Goal: Information Seeking & Learning: Learn about a topic

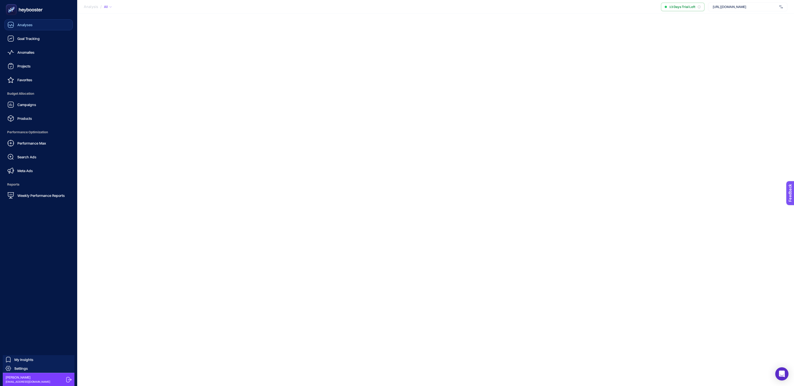
click at [13, 26] on icon at bounding box center [11, 25] width 6 height 6
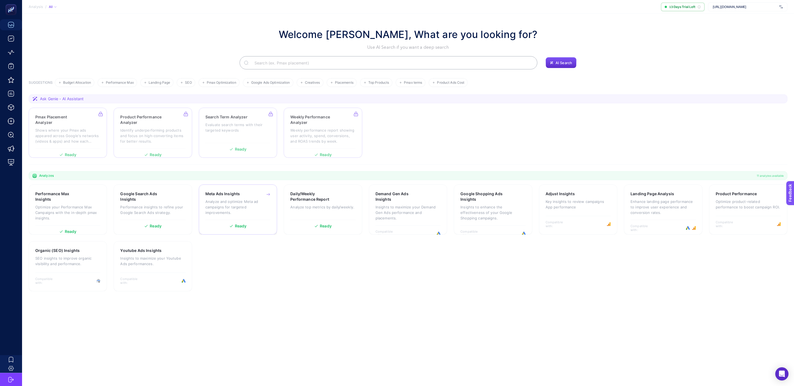
click at [225, 207] on p "Analyze and optimize Meta ad campaigns for targeted improvements." at bounding box center [237, 207] width 65 height 17
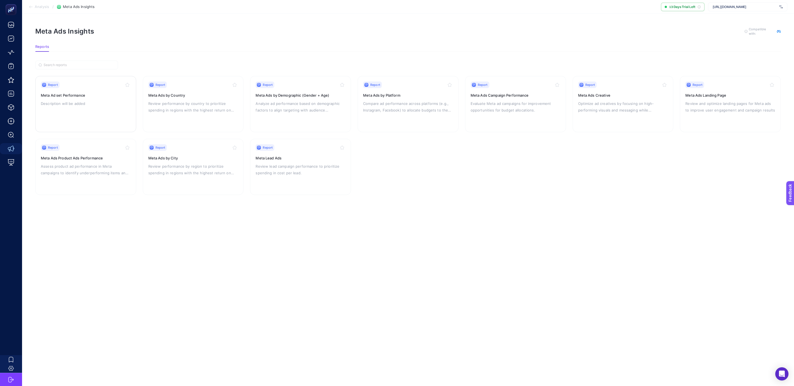
click at [84, 108] on div "Report Meta Ad set Performance Description will be added" at bounding box center [86, 104] width 90 height 45
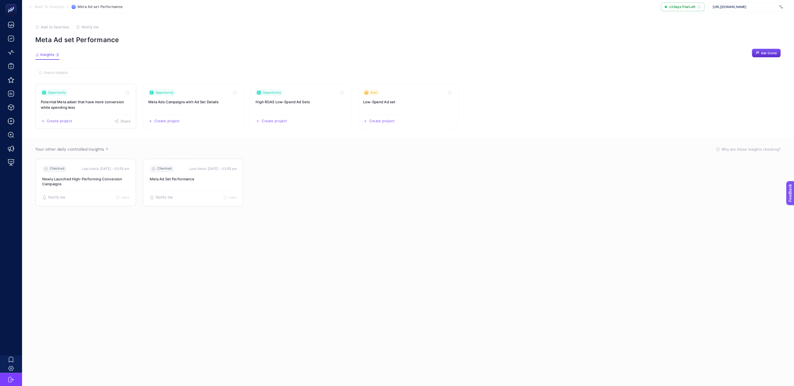
click at [87, 101] on h3 "Potential Meta adset that have more conversion while spending less" at bounding box center [86, 104] width 90 height 11
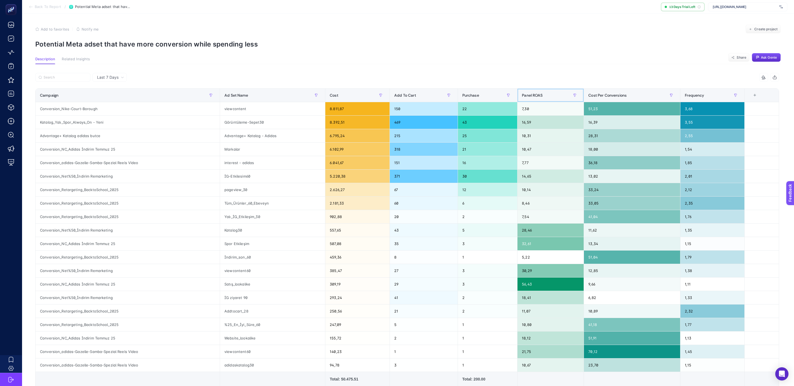
click at [559, 96] on div "Panel ROAS" at bounding box center [550, 95] width 57 height 9
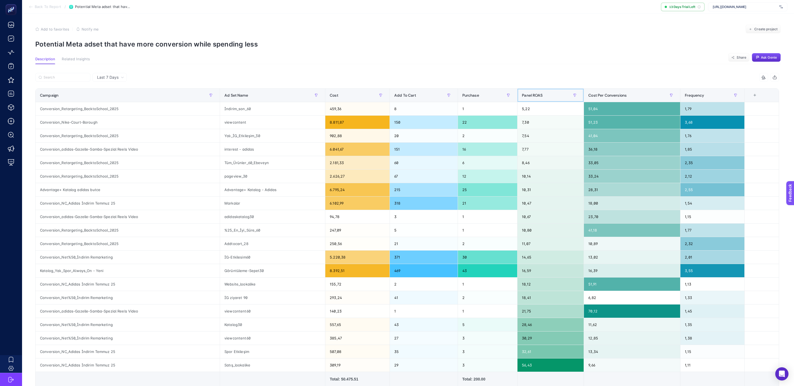
click at [547, 97] on div "Panel ROAS" at bounding box center [550, 95] width 57 height 9
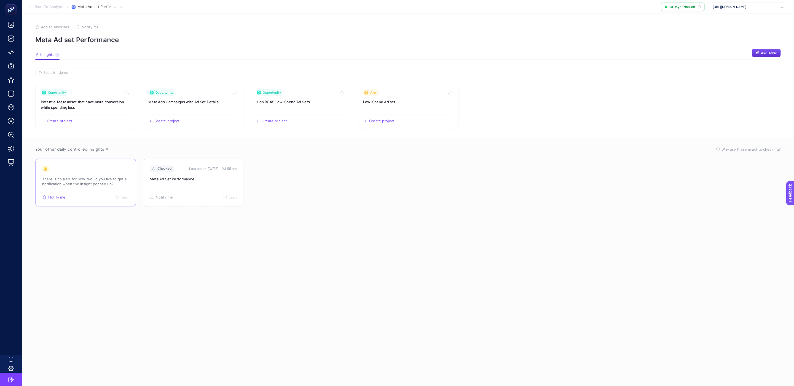
drag, startPoint x: 115, startPoint y: 183, endPoint x: 38, endPoint y: 178, distance: 76.8
click at [38, 178] on div "Checked Last check [DATE]・03:55 am Newly Launched High-Performing Conversion Ca…" at bounding box center [85, 183] width 101 height 48
copy p "There is no alert for now. Would you like to get a notification when the insigh…"
click at [95, 172] on div "🔔 There is no alert for now. Would you like to get a notification when the insi…" at bounding box center [85, 178] width 87 height 25
click at [98, 168] on div "🔔 There is no alert for now. Would you like to get a notification when the insi…" at bounding box center [85, 178] width 87 height 25
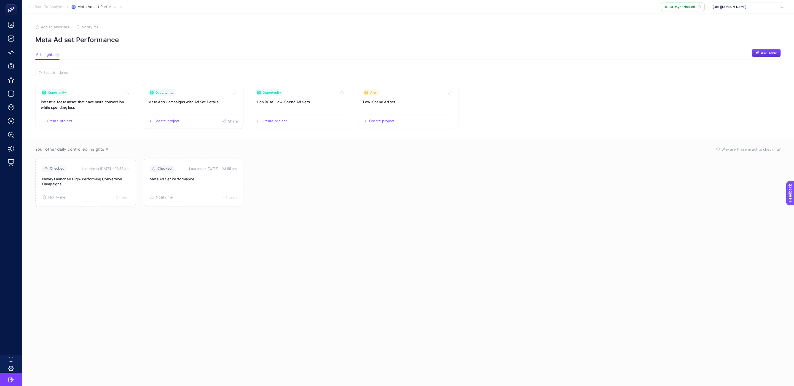
click at [218, 107] on link "Opportunity Meta Ads Campaigns with Ad Set Details Create project Share" at bounding box center [193, 106] width 101 height 45
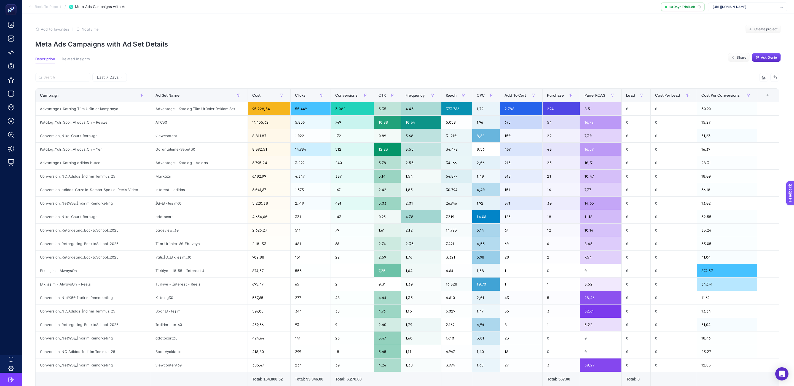
click at [32, 6] on icon at bounding box center [31, 7] width 4 height 4
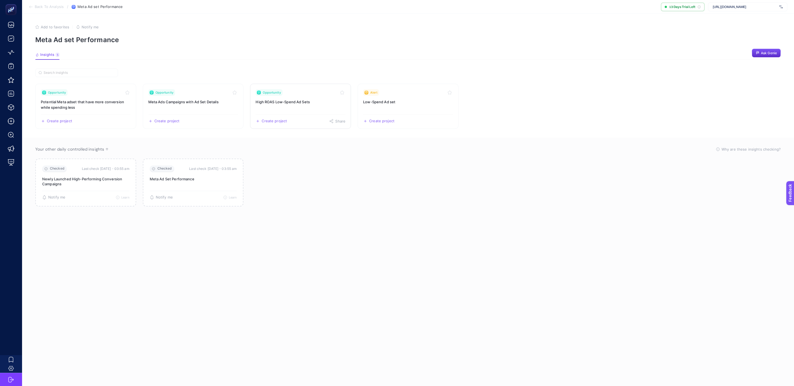
click at [306, 104] on h3 "High ROAS Low-Spend Ad Sets" at bounding box center [300, 102] width 90 height 6
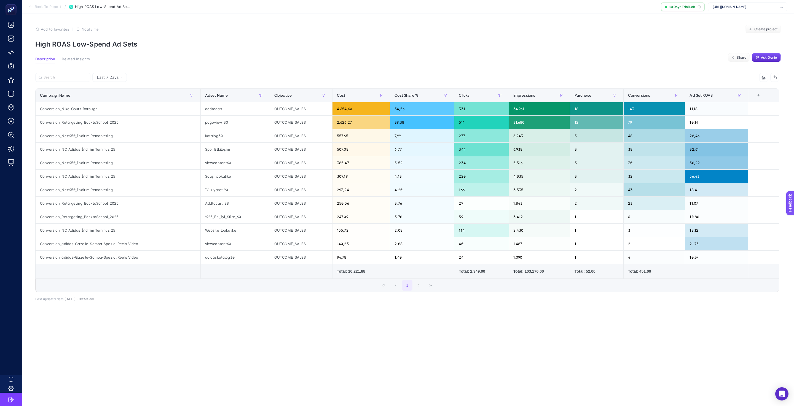
click at [29, 7] on icon at bounding box center [31, 7] width 4 height 4
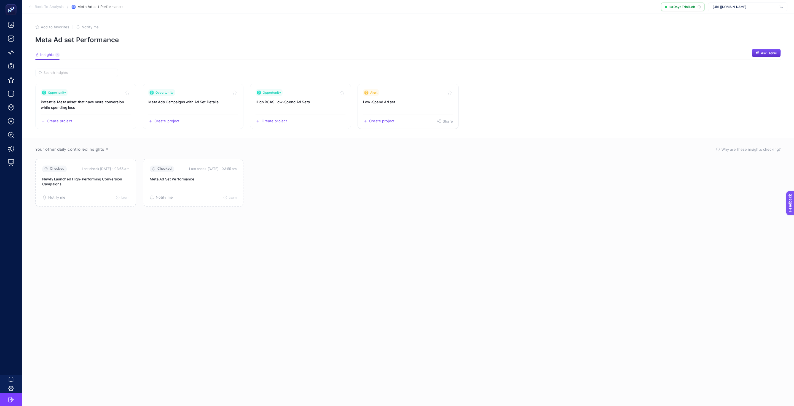
click at [416, 103] on h3 "Low-Spend Ad set" at bounding box center [408, 102] width 90 height 6
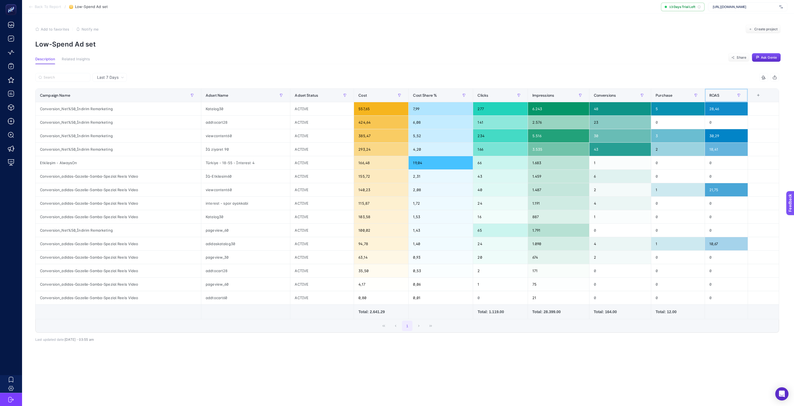
click at [719, 96] on div "ROAS" at bounding box center [726, 95] width 34 height 9
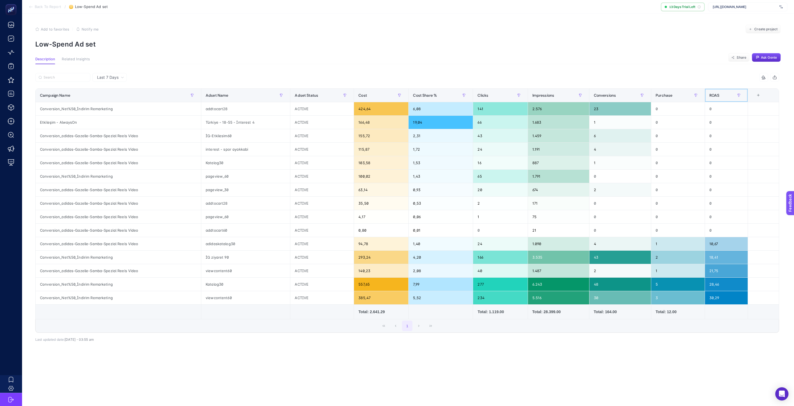
click at [722, 95] on div "ROAS" at bounding box center [726, 95] width 34 height 9
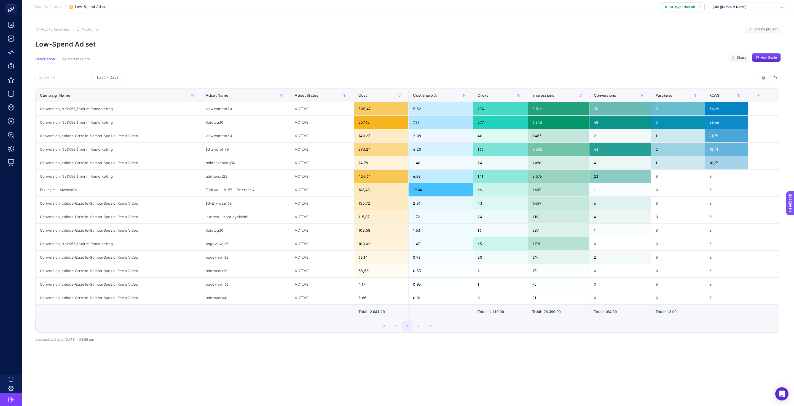
click at [28, 8] on section "Back To Report / Low-Spend Ad set 13 Days Trial Left [URL][DOMAIN_NAME]" at bounding box center [408, 7] width 772 height 14
click at [33, 6] on icon at bounding box center [31, 7] width 4 height 4
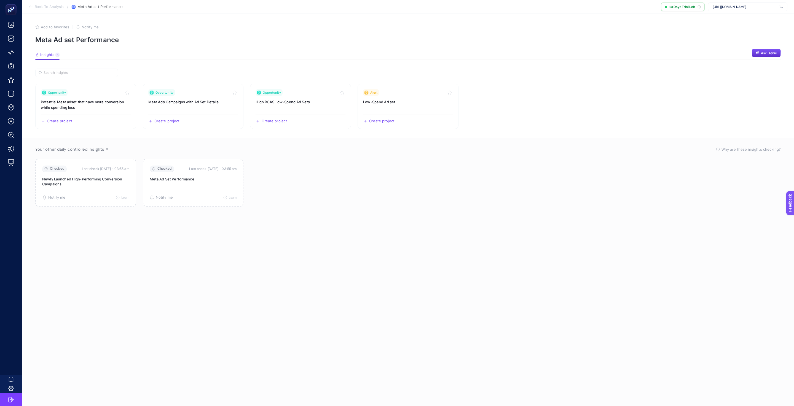
click at [32, 7] on icon at bounding box center [31, 7] width 4 height 4
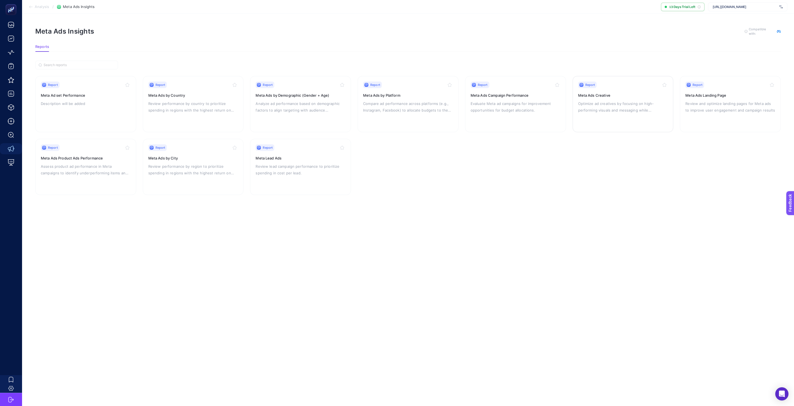
click at [611, 105] on p "Optimize ad creatives by focusing on high-performing visuals and messaging whil…" at bounding box center [623, 106] width 90 height 13
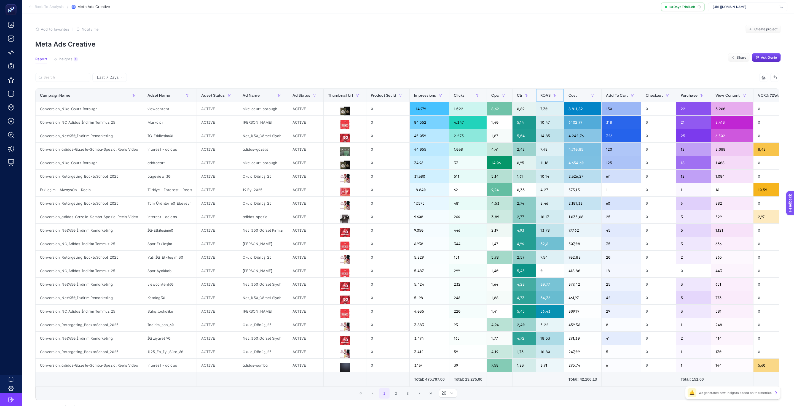
click at [562, 93] on th "ROAS" at bounding box center [550, 96] width 28 height 14
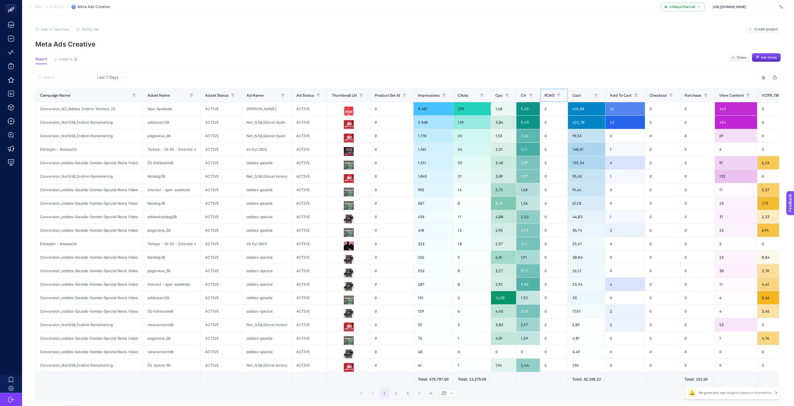
click at [554, 99] on div "ROAS" at bounding box center [553, 95] width 19 height 9
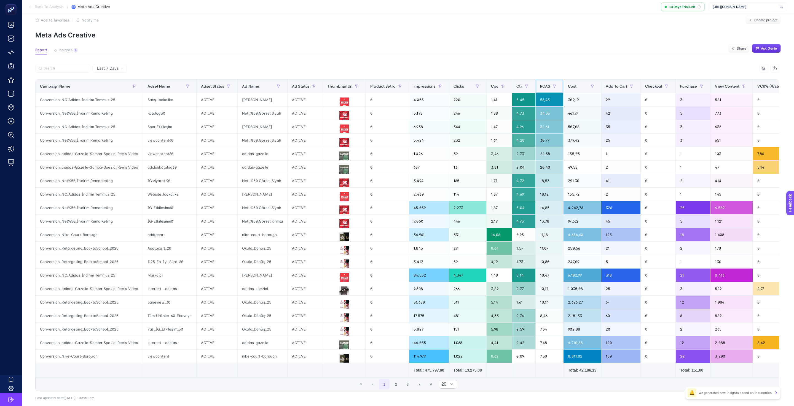
scroll to position [17, 0]
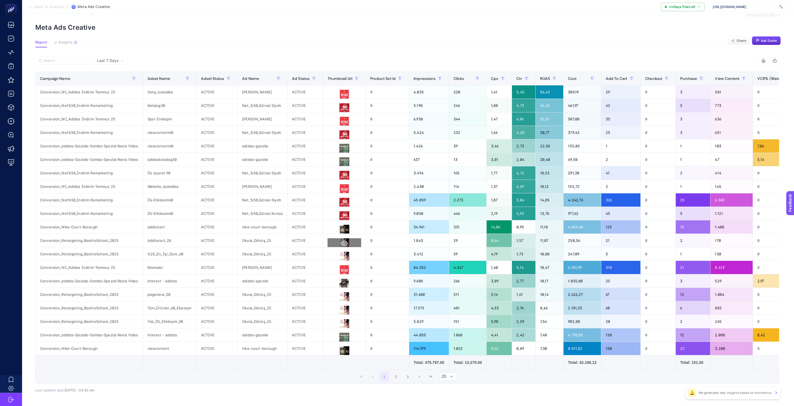
click at [355, 241] on button at bounding box center [344, 243] width 34 height 10
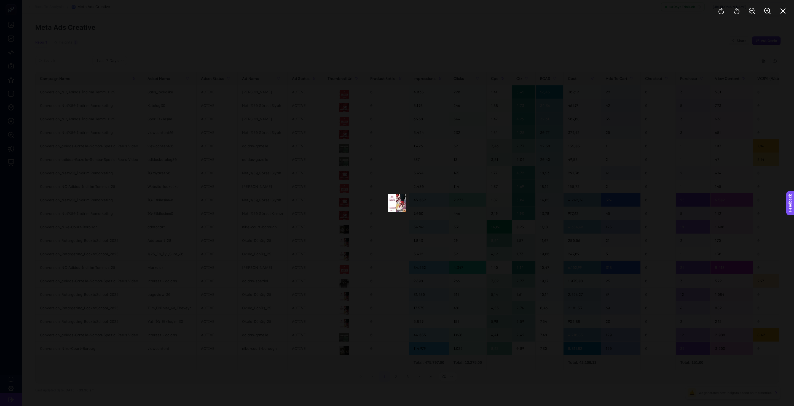
click at [437, 200] on div at bounding box center [397, 203] width 794 height 406
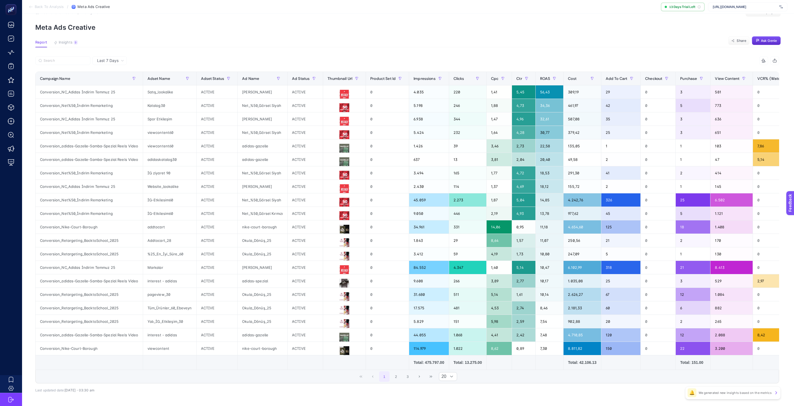
click at [32, 7] on icon at bounding box center [31, 7] width 4 height 4
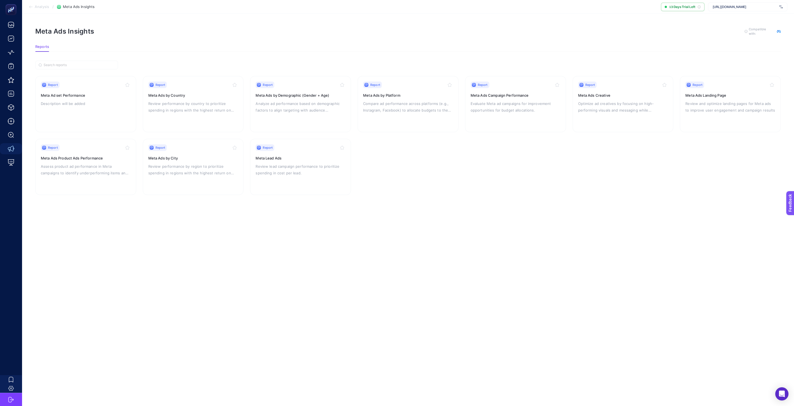
click at [32, 7] on icon at bounding box center [31, 7] width 4 height 4
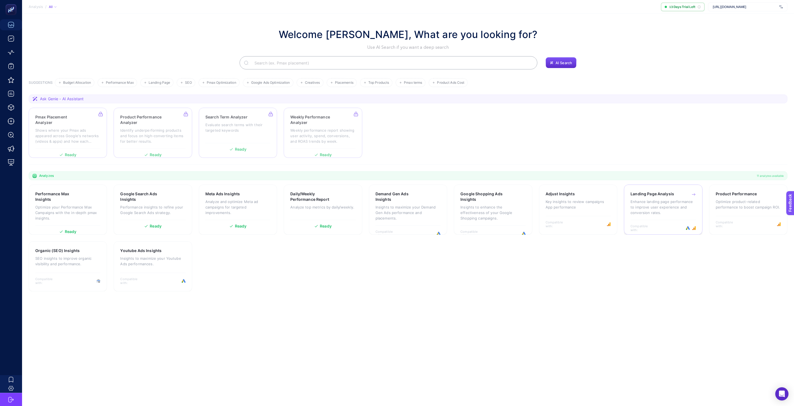
click at [678, 203] on p "Enhance landing page performance to improve user experience and conversion rate…" at bounding box center [662, 207] width 65 height 17
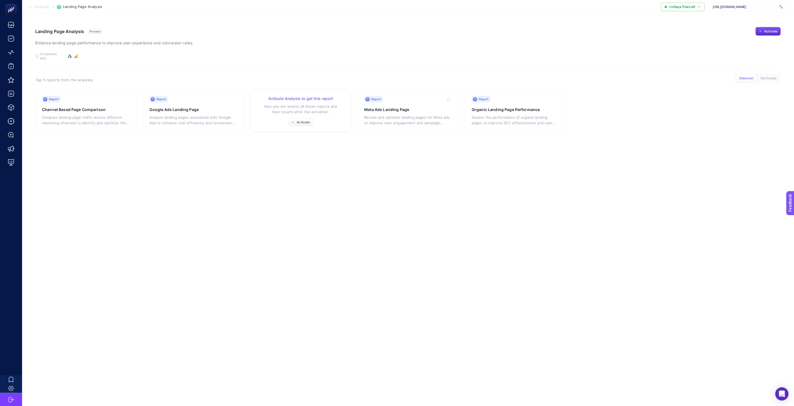
click at [306, 107] on p "Also you will access all these reports and their results after the activation." at bounding box center [301, 109] width 88 height 11
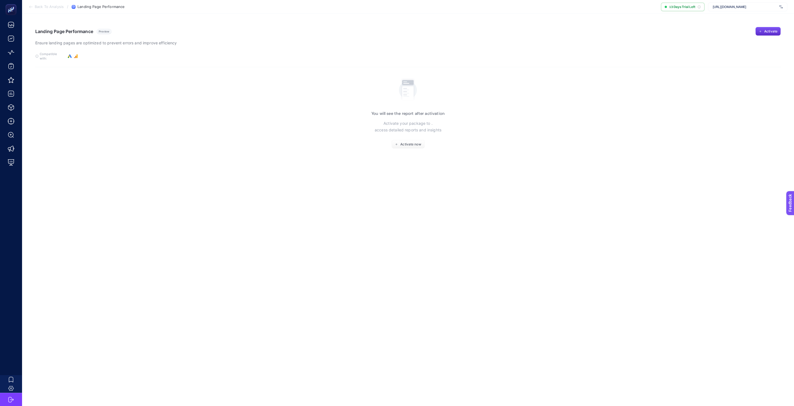
click at [31, 9] on icon at bounding box center [31, 7] width 4 height 4
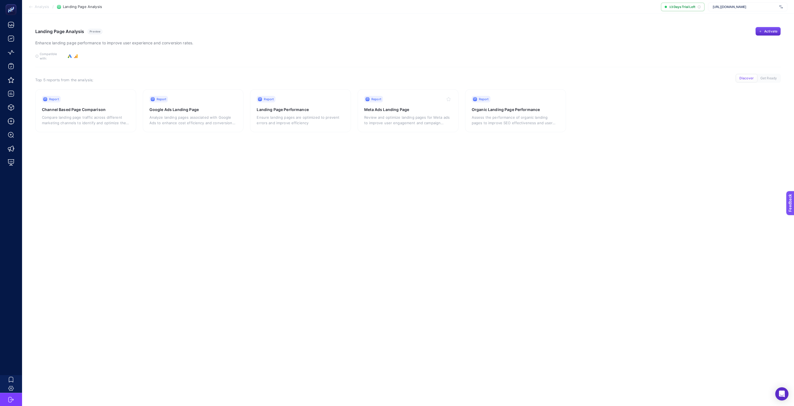
click at [31, 9] on icon at bounding box center [31, 7] width 4 height 4
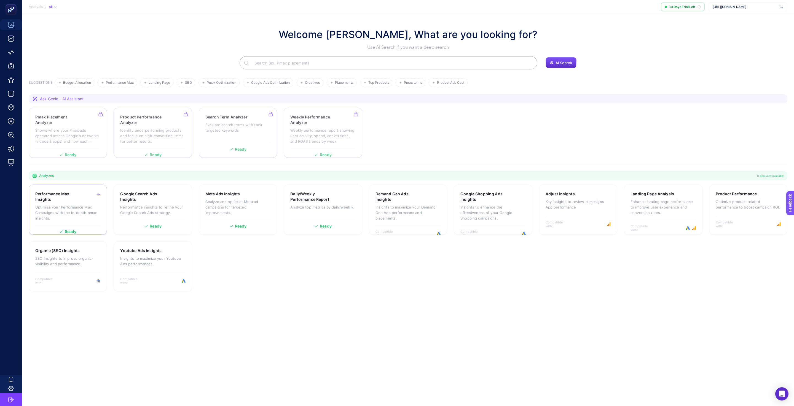
click at [80, 200] on h3 "Performance Max Insights" at bounding box center [59, 196] width 48 height 11
